Goal: Book appointment/travel/reservation

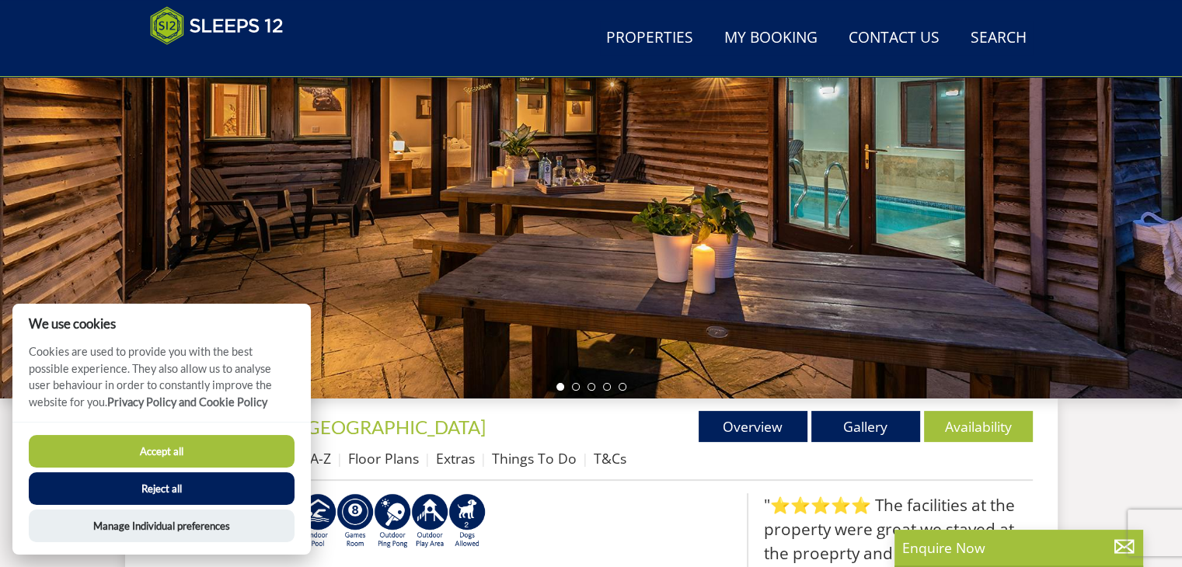
scroll to position [310, 0]
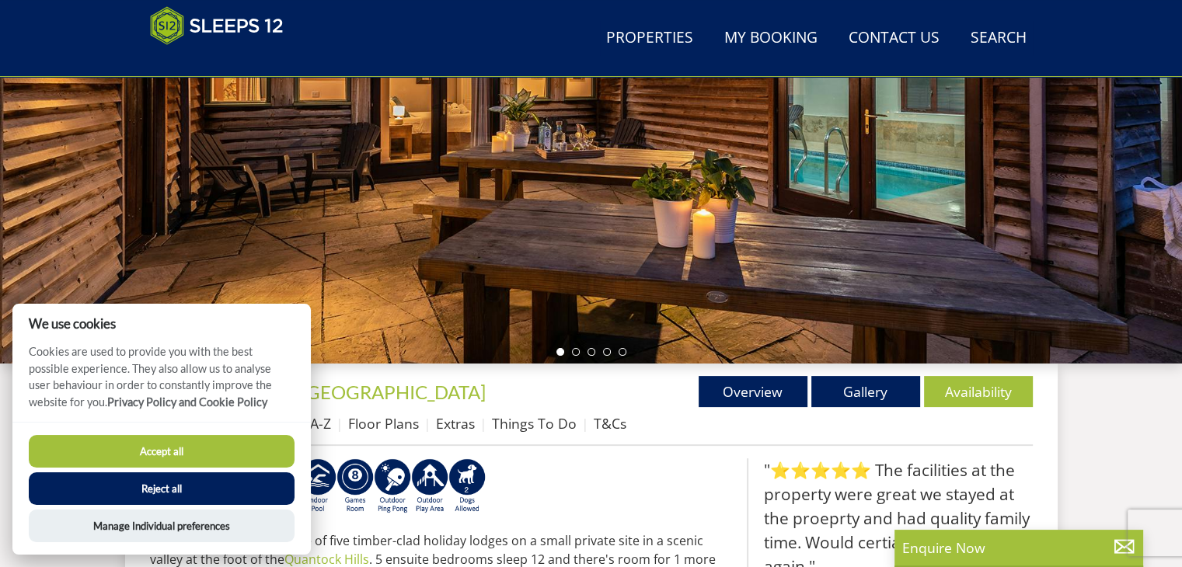
click at [172, 445] on button "Accept all" at bounding box center [162, 451] width 266 height 33
checkbox input "true"
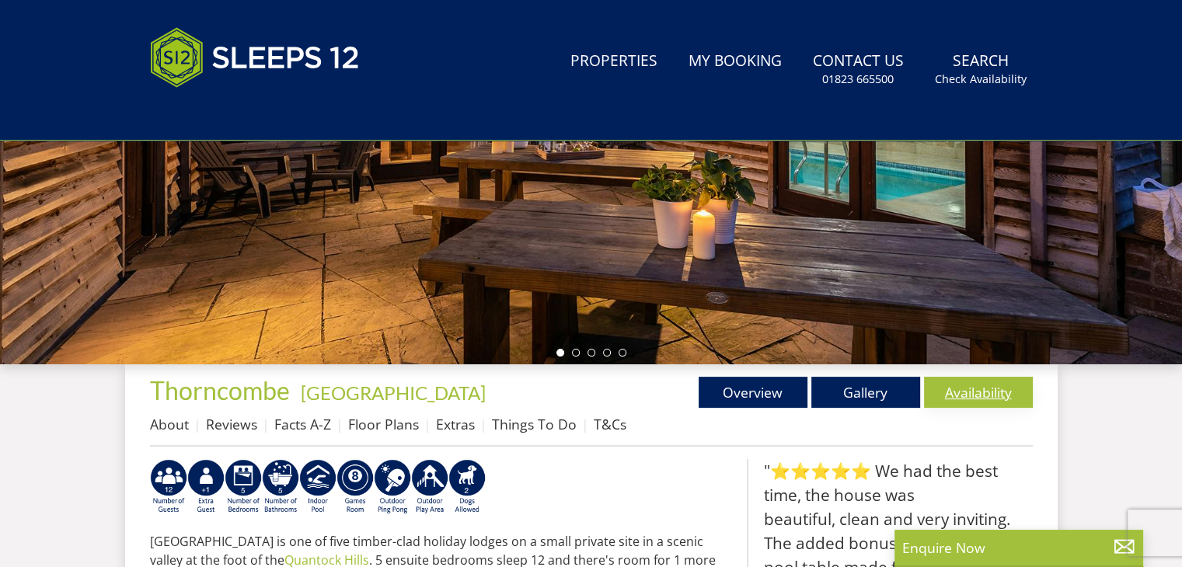
click at [964, 399] on link "Availability" at bounding box center [978, 392] width 109 height 31
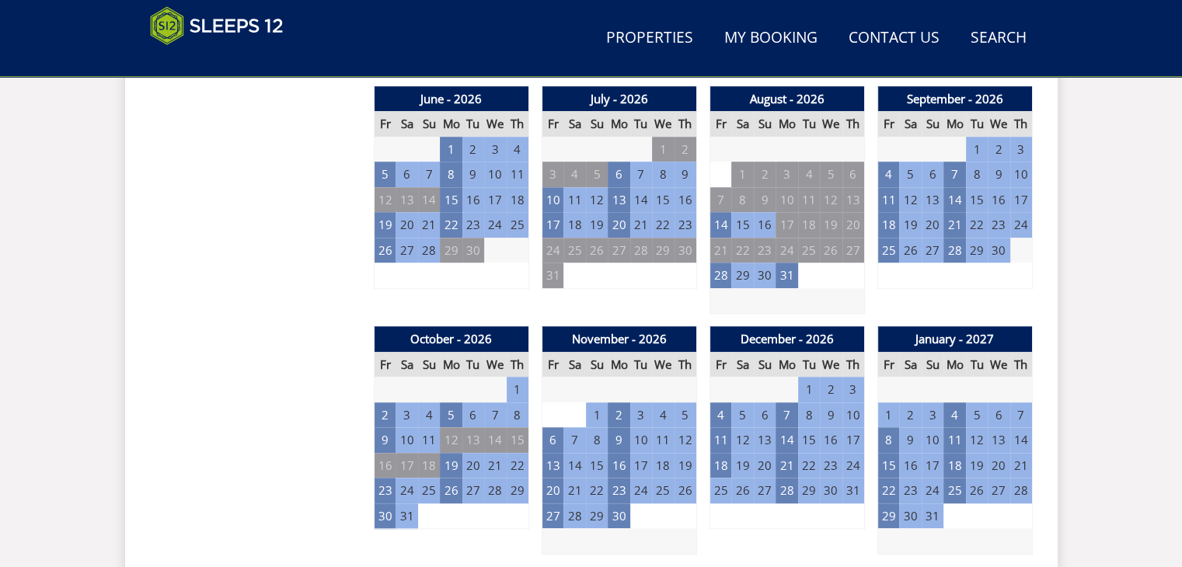
scroll to position [1160, 0]
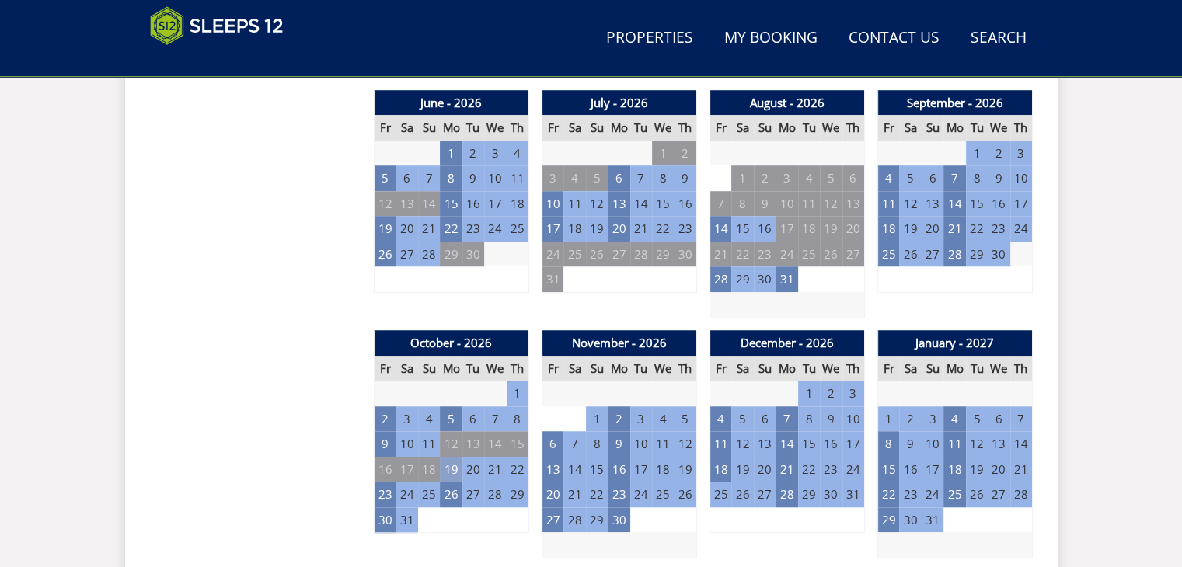
click at [452, 467] on td "19" at bounding box center [451, 470] width 22 height 26
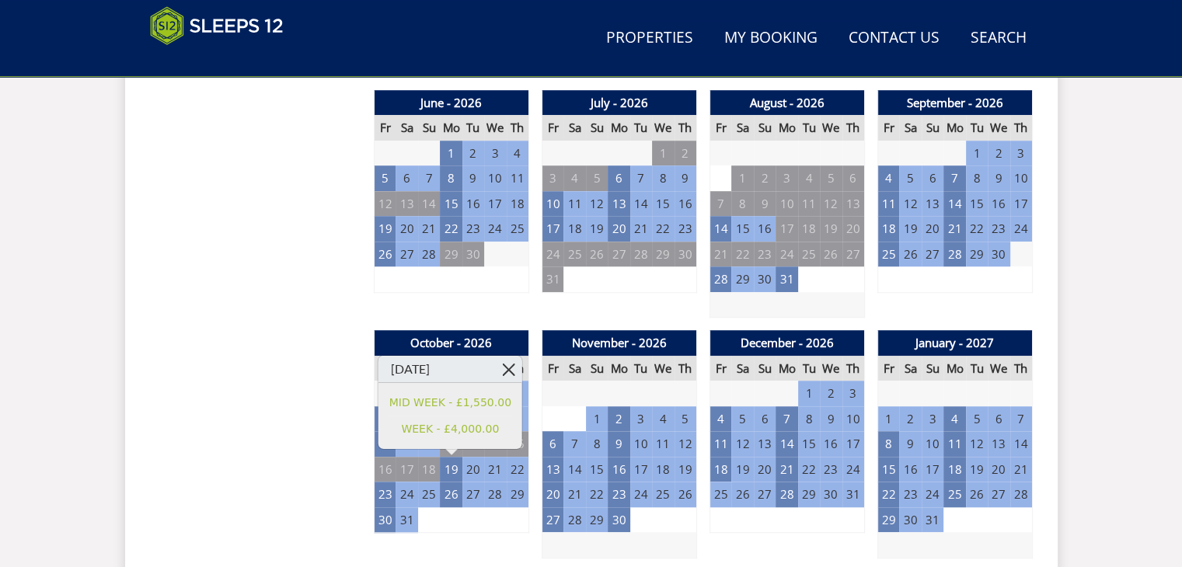
click at [513, 371] on link at bounding box center [508, 369] width 27 height 27
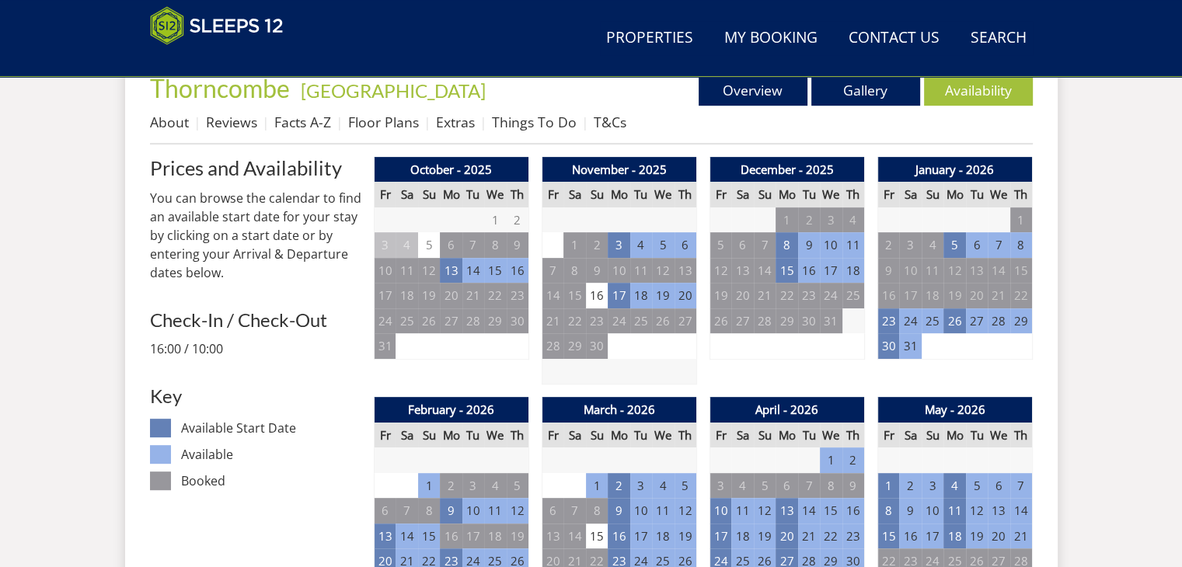
scroll to position [603, 0]
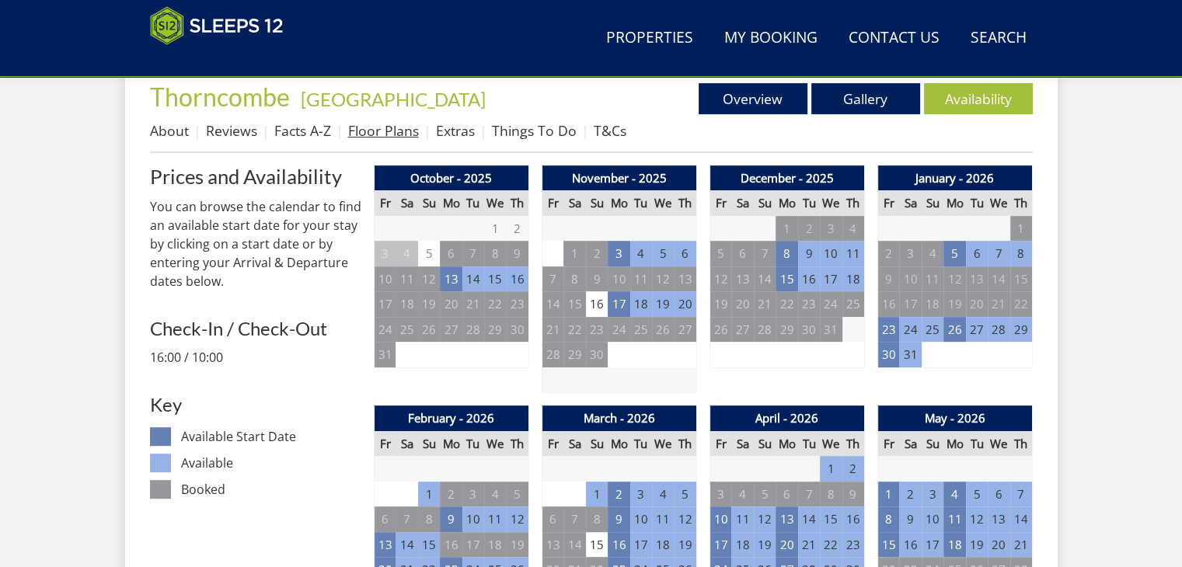
click at [390, 131] on link "Floor Plans" at bounding box center [383, 130] width 71 height 19
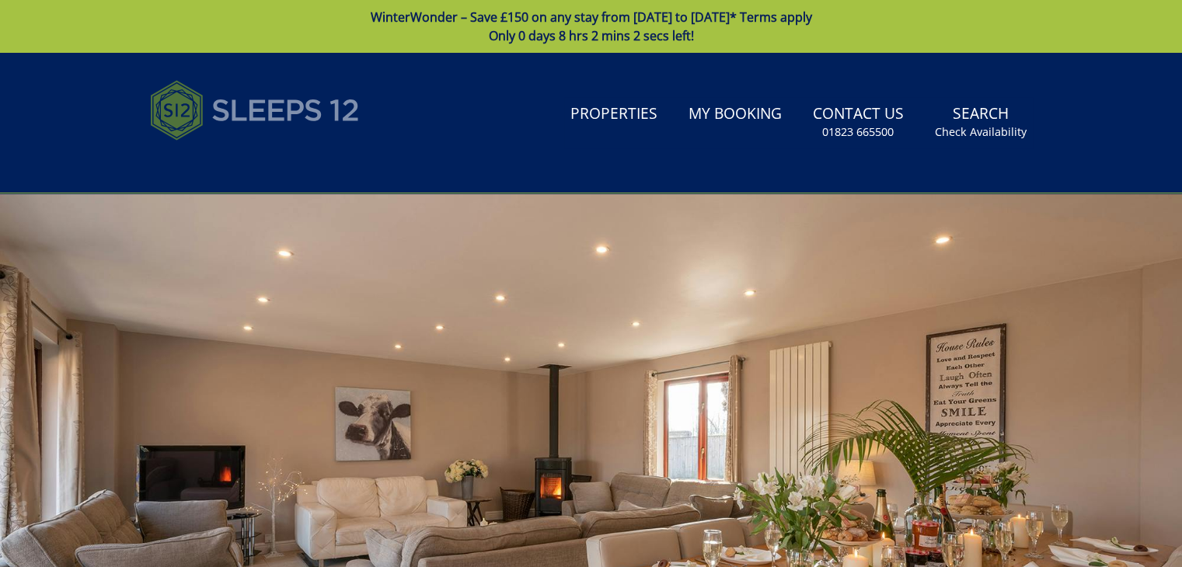
click at [280, 117] on img at bounding box center [255, 110] width 210 height 78
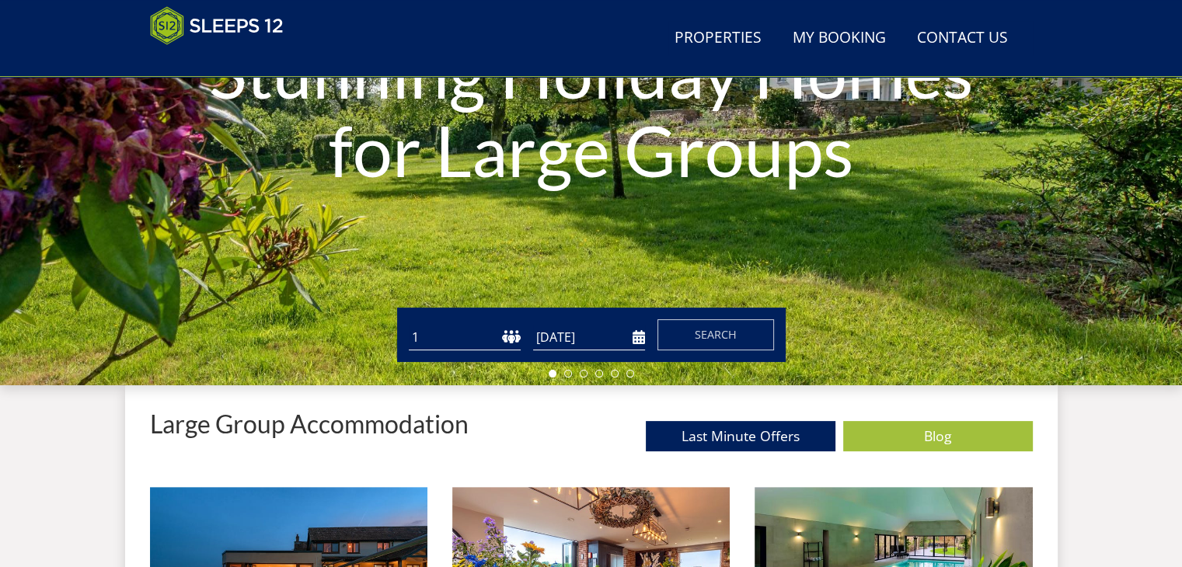
scroll to position [295, 0]
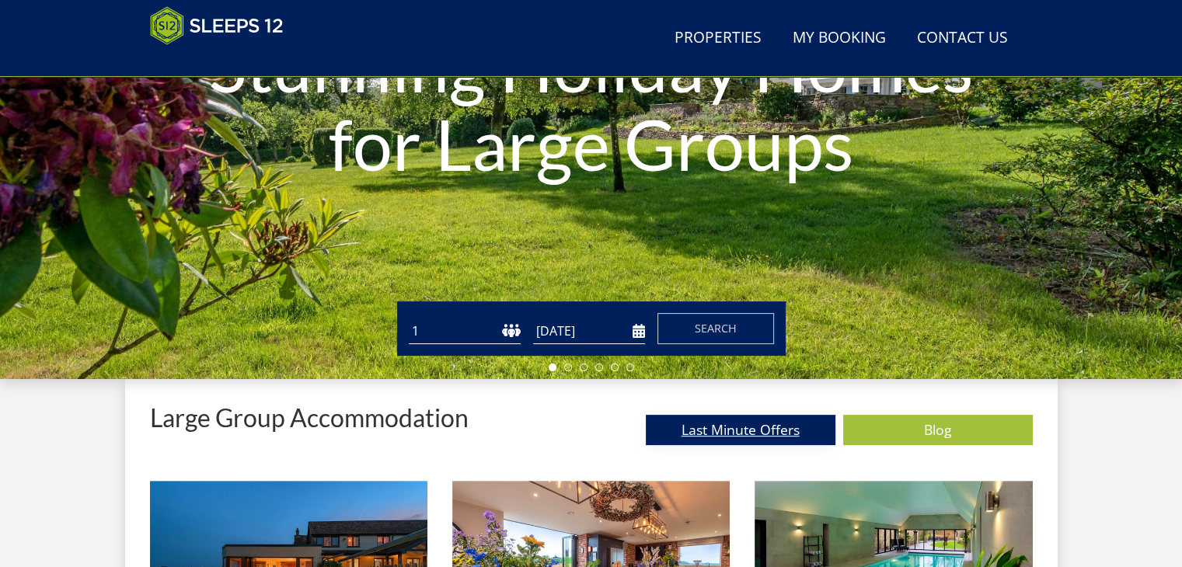
click at [737, 428] on link "Last Minute Offers" at bounding box center [741, 430] width 190 height 30
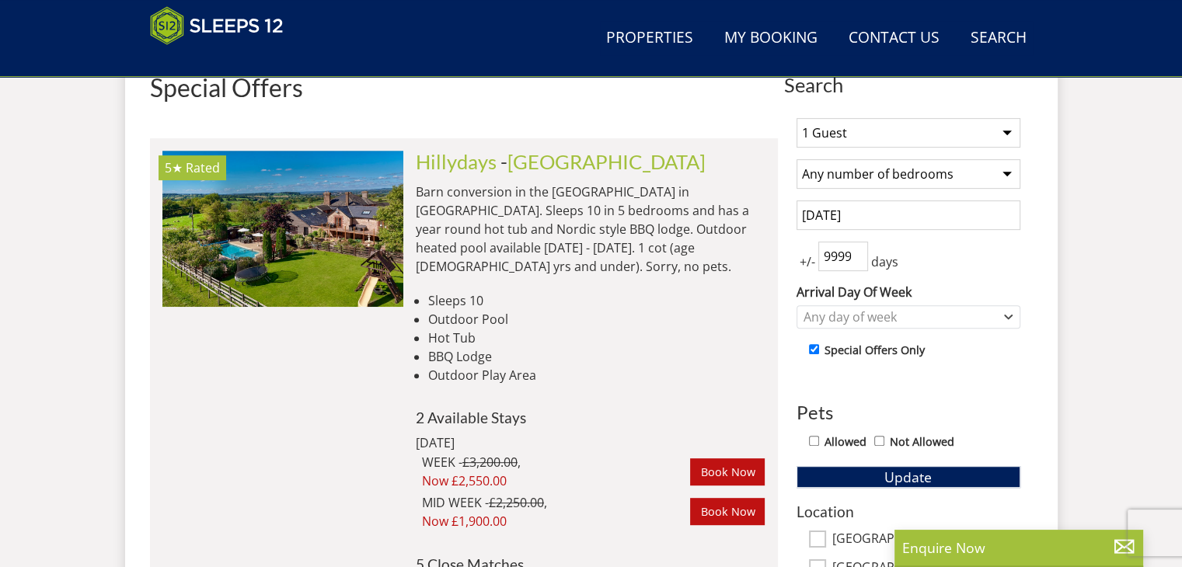
scroll to position [598, 0]
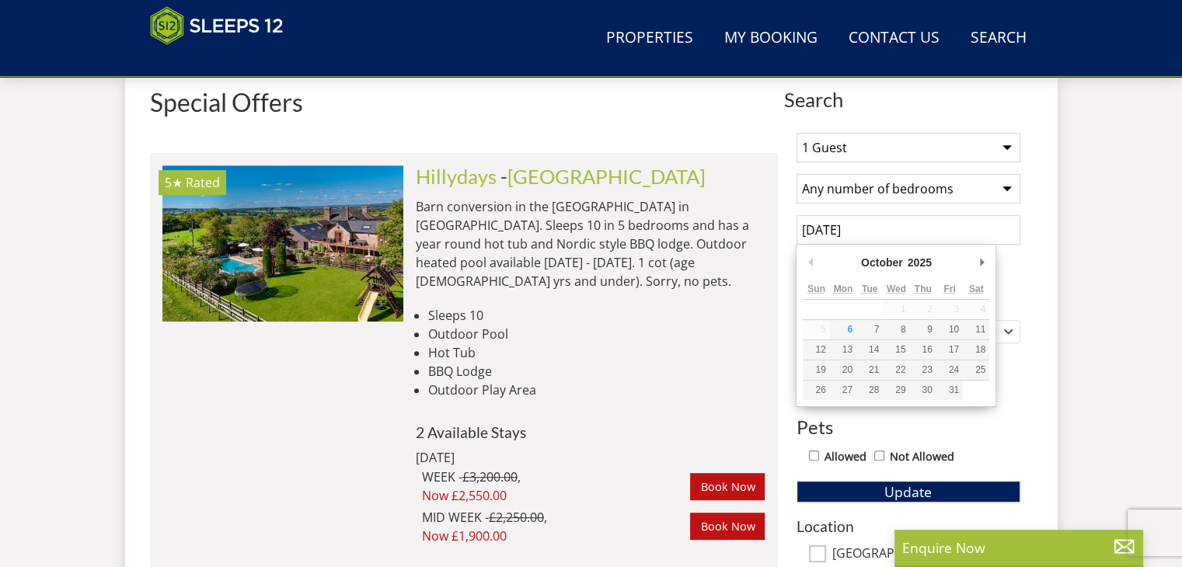
click at [953, 232] on input "[DATE]" at bounding box center [909, 230] width 224 height 30
type input "[DATE]"
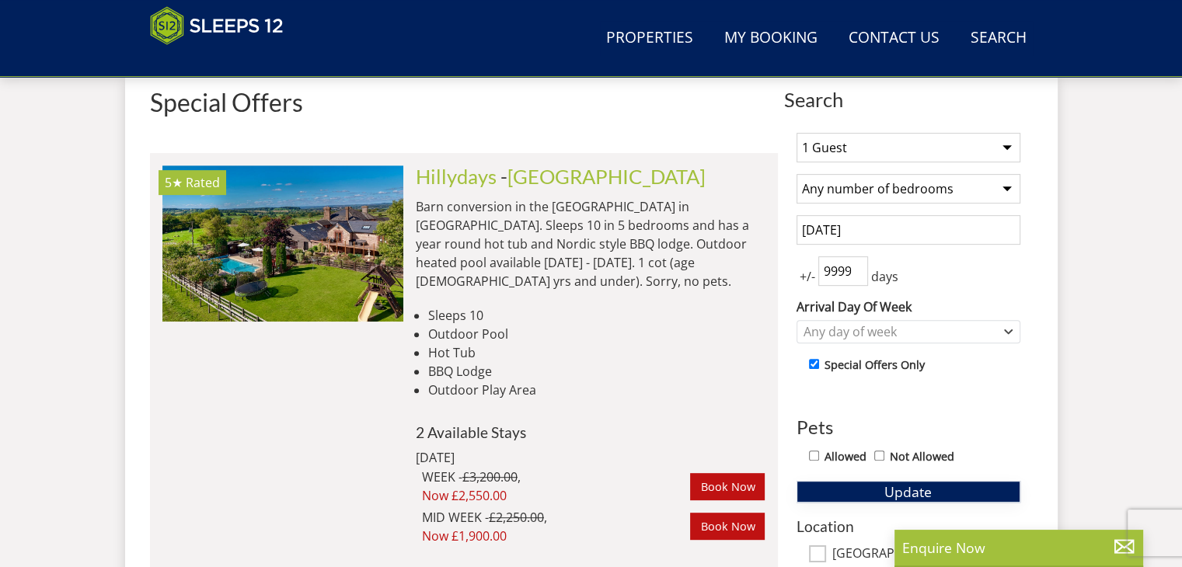
click at [895, 483] on span "Update" at bounding box center [907, 492] width 47 height 19
click at [838, 267] on input "999999" at bounding box center [843, 271] width 50 height 30
drag, startPoint x: 844, startPoint y: 268, endPoint x: 792, endPoint y: 270, distance: 52.1
click at [792, 270] on div "1 Guest 2 Guests 3 Guests 4 Guests 5 Guests 6 Guests 7 Guests 8 Guests 9 Guests…" at bounding box center [908, 478] width 249 height 717
click at [855, 266] on input "999" at bounding box center [843, 271] width 50 height 30
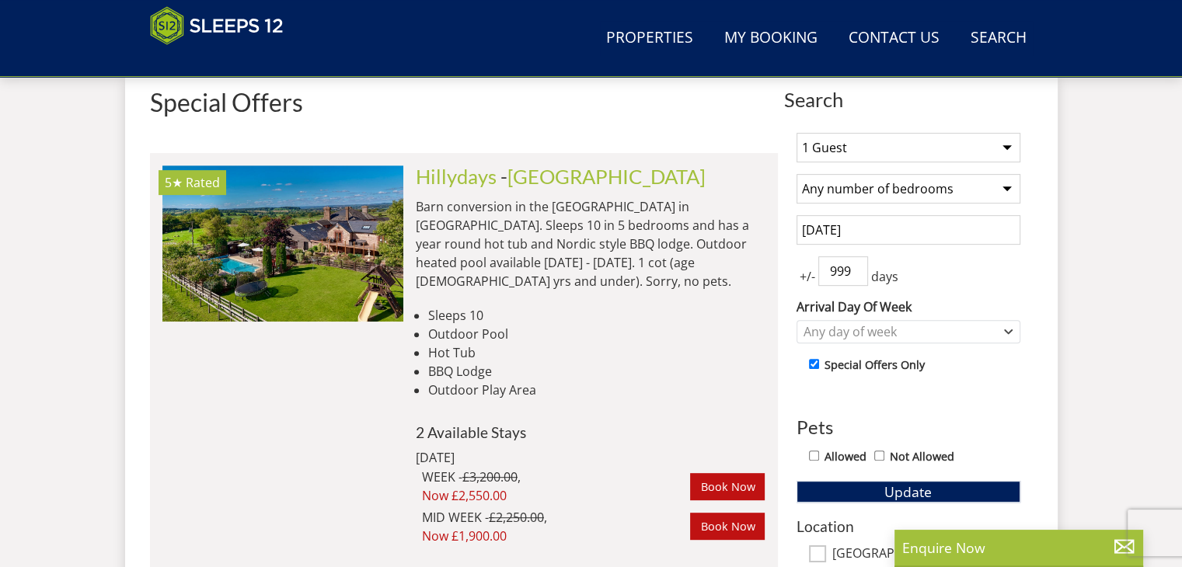
click at [855, 266] on input "999" at bounding box center [843, 271] width 50 height 30
click at [856, 274] on input "30" at bounding box center [843, 271] width 50 height 30
click at [856, 274] on input "29" at bounding box center [843, 271] width 50 height 30
click at [856, 274] on input "28" at bounding box center [843, 271] width 50 height 30
click at [856, 274] on input "27" at bounding box center [843, 271] width 50 height 30
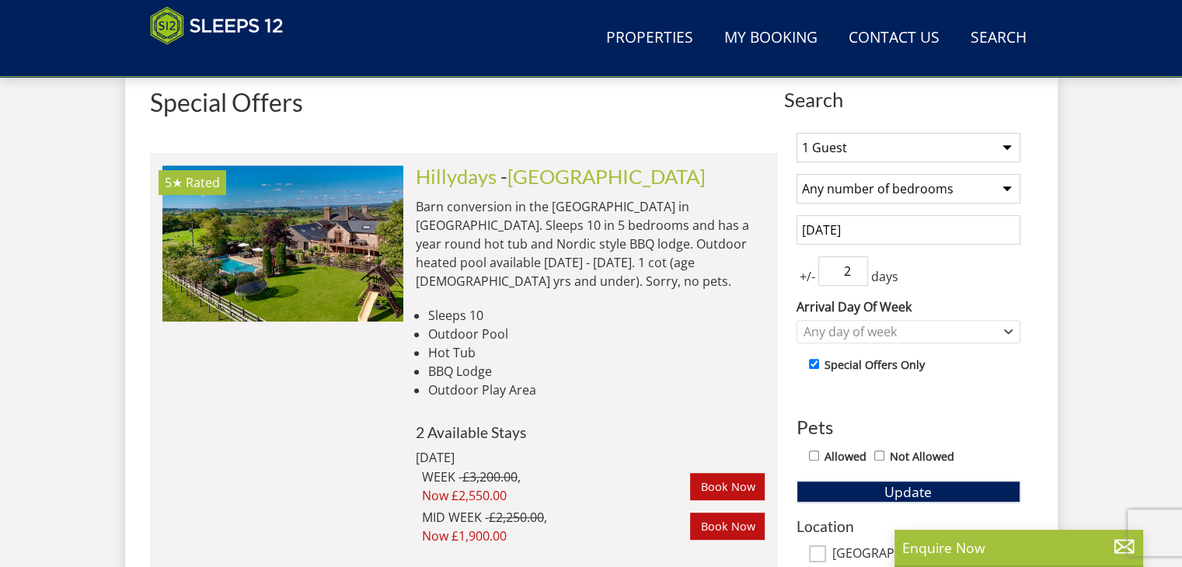
click at [856, 274] on input "2" at bounding box center [843, 271] width 50 height 30
click at [856, 262] on input "3" at bounding box center [843, 271] width 50 height 30
click at [856, 262] on input "4" at bounding box center [843, 271] width 50 height 30
type input "5"
click at [856, 262] on input "5" at bounding box center [843, 271] width 50 height 30
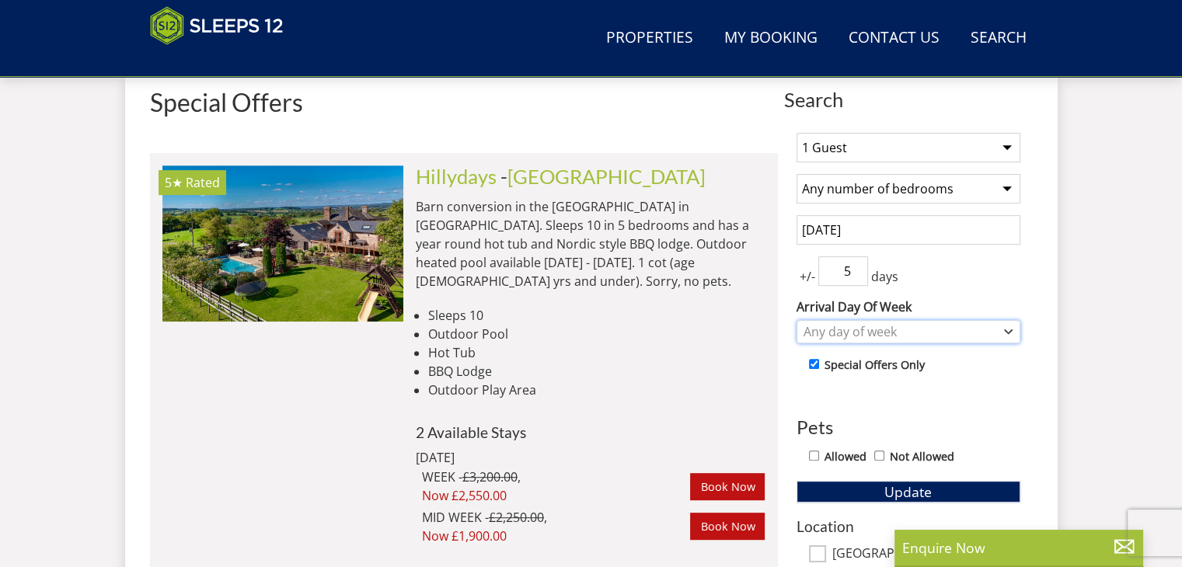
click at [922, 330] on div "Any day of week" at bounding box center [900, 331] width 201 height 17
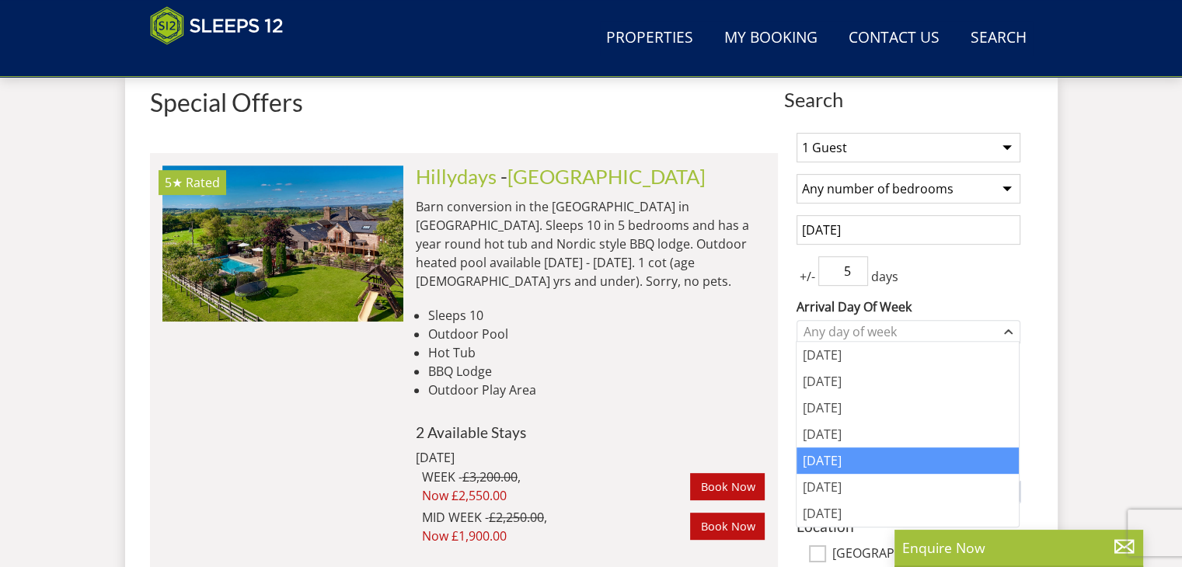
click at [847, 466] on div "[DATE]" at bounding box center [908, 461] width 222 height 26
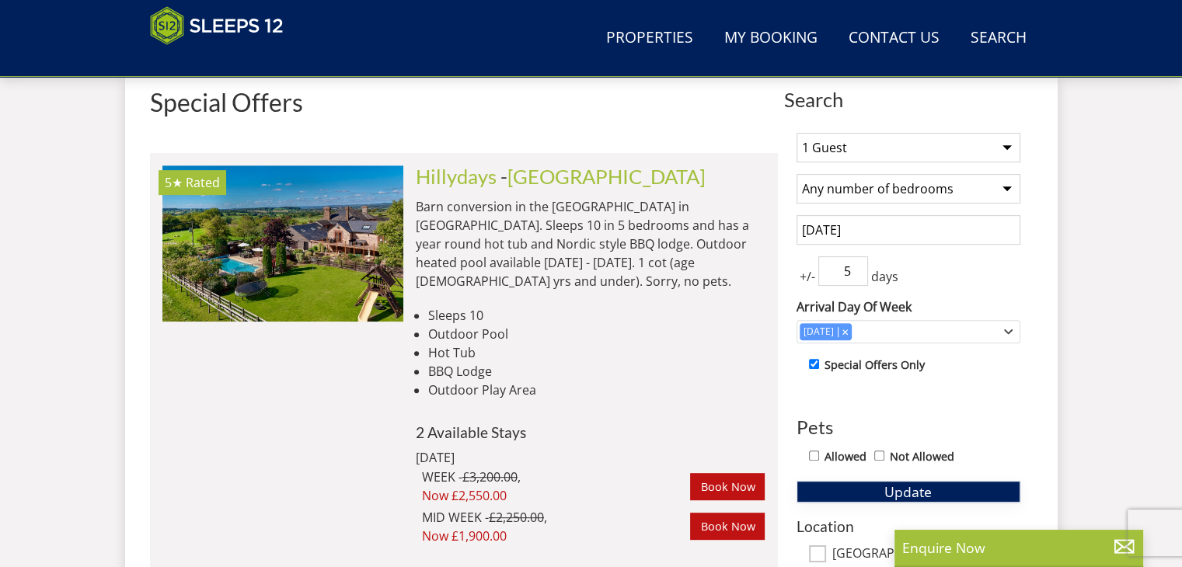
click at [905, 487] on span "Update" at bounding box center [907, 492] width 47 height 19
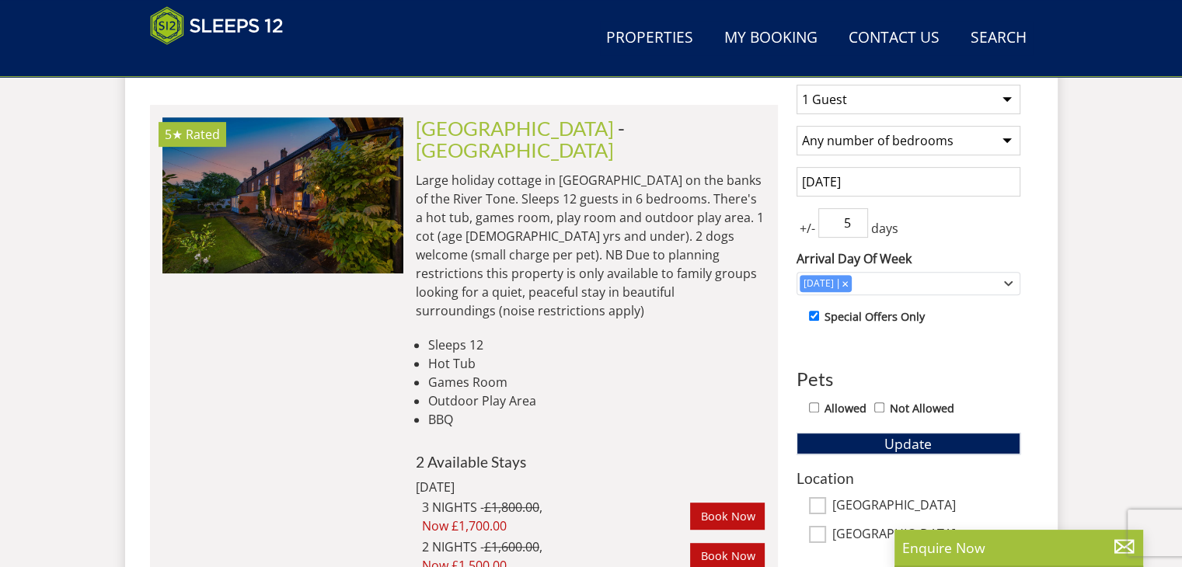
scroll to position [643, 0]
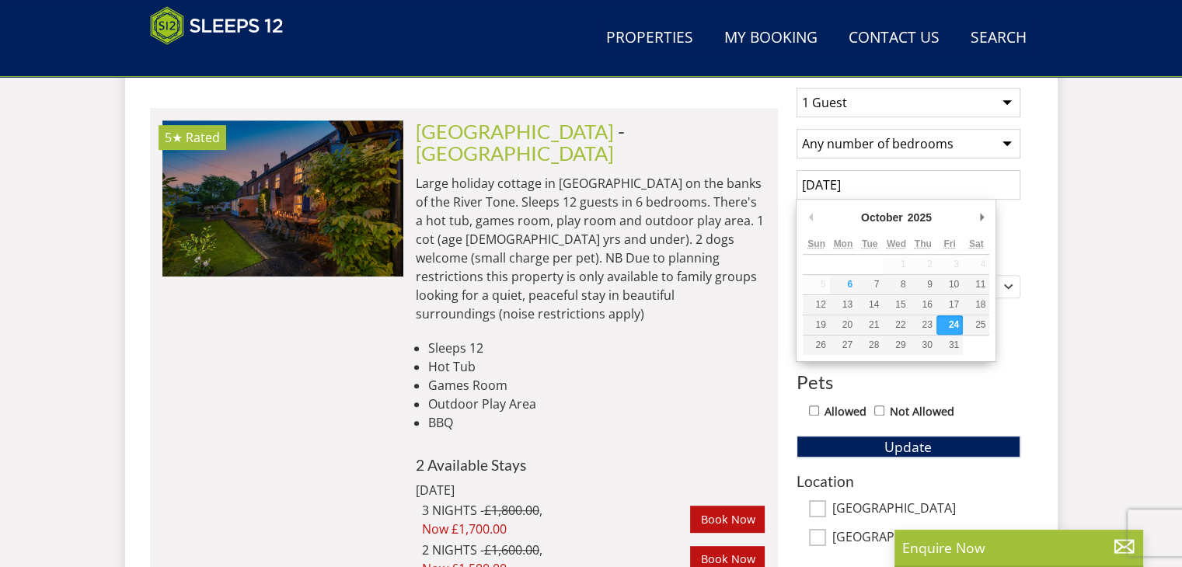
click at [910, 186] on input "[DATE]" at bounding box center [909, 185] width 224 height 30
type input "[DATE]"
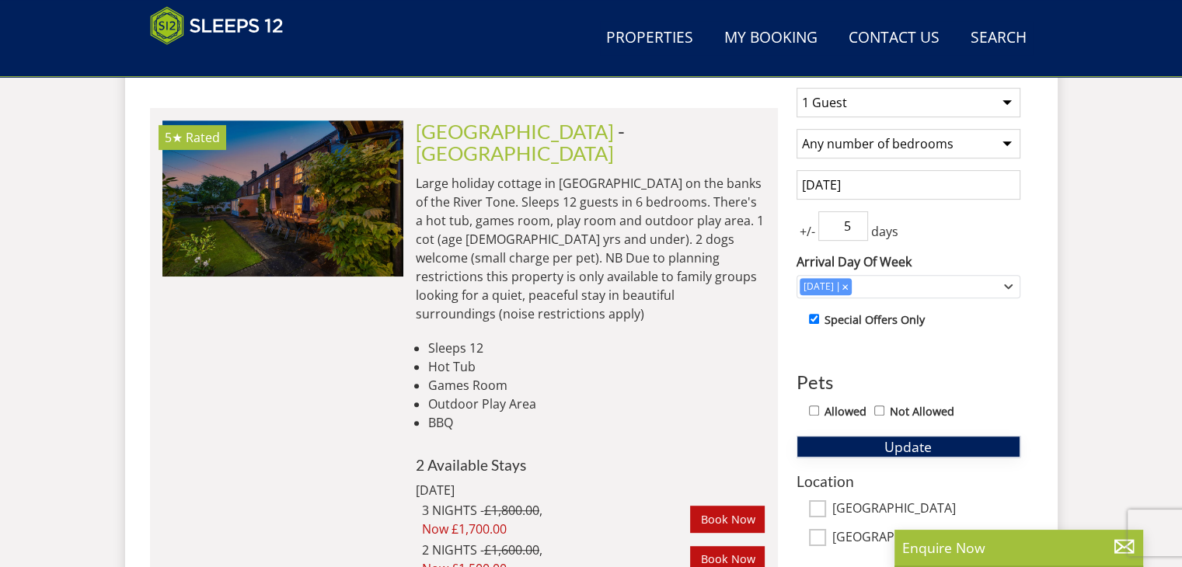
click at [900, 445] on span "Update" at bounding box center [907, 447] width 47 height 19
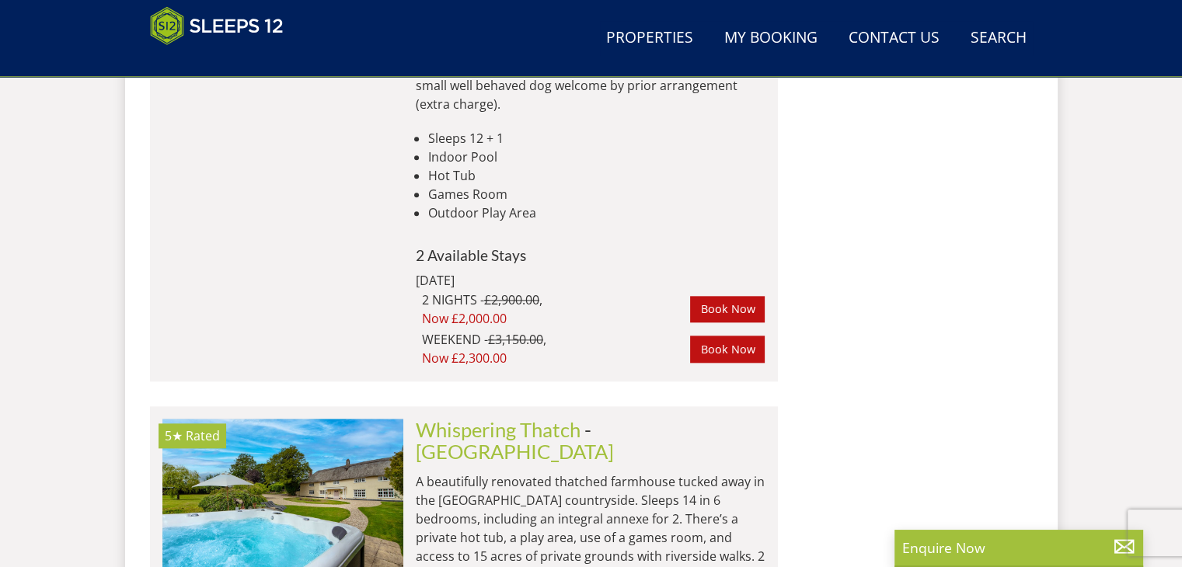
scroll to position [1685, 0]
